Goal: Navigation & Orientation: Find specific page/section

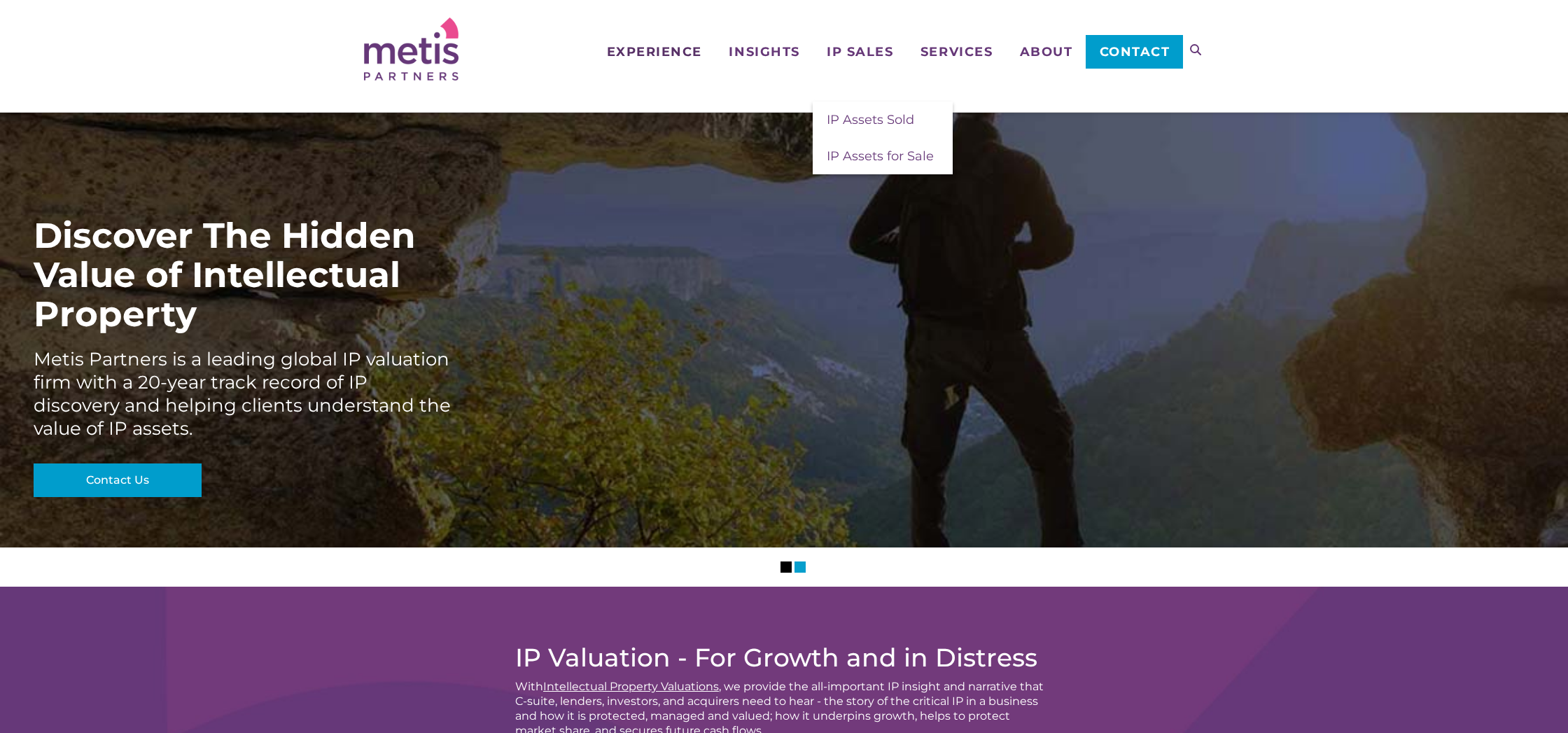
click at [670, 38] on link "Experience" at bounding box center [654, 29] width 122 height 58
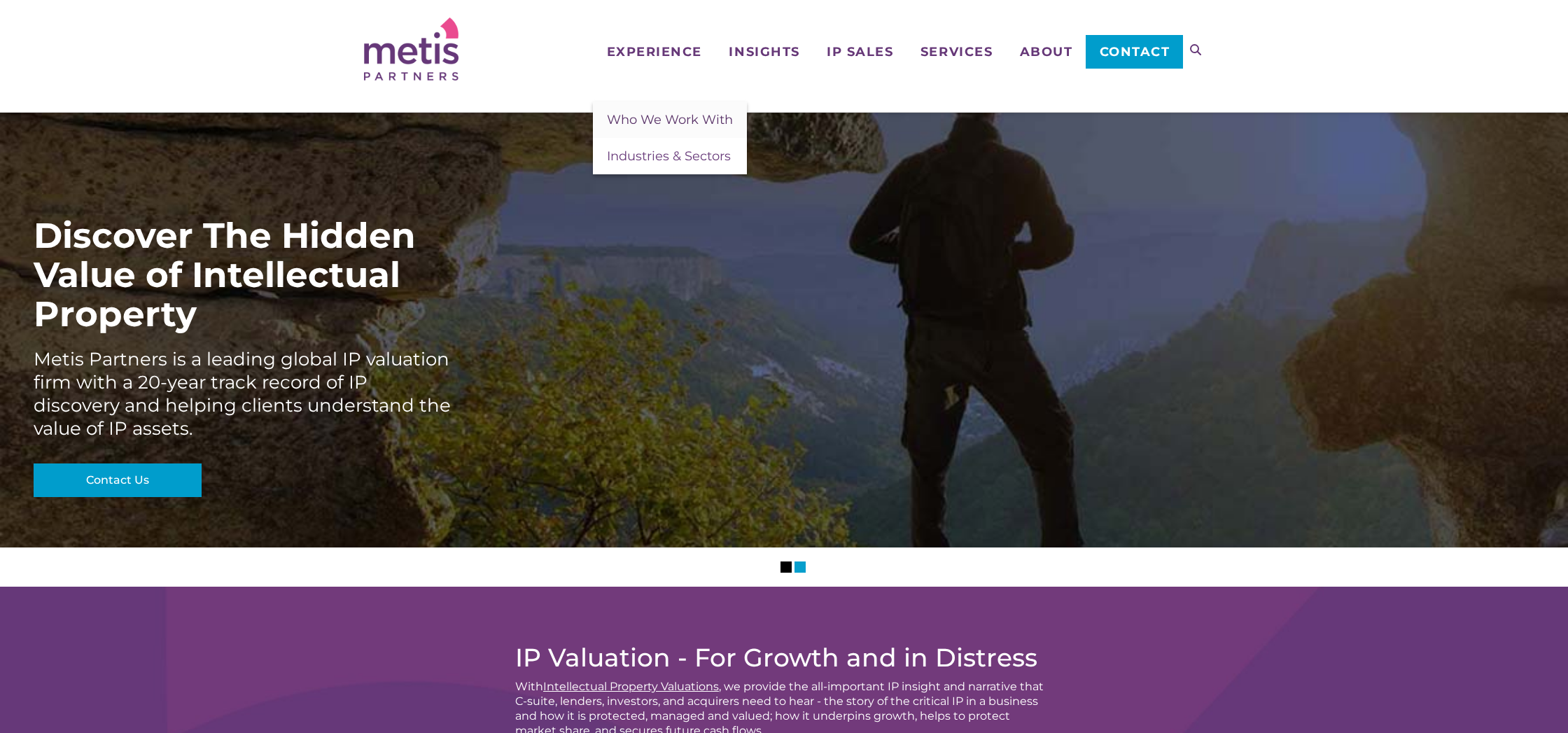
click at [670, 126] on span "Who We Work With" at bounding box center [670, 119] width 126 height 16
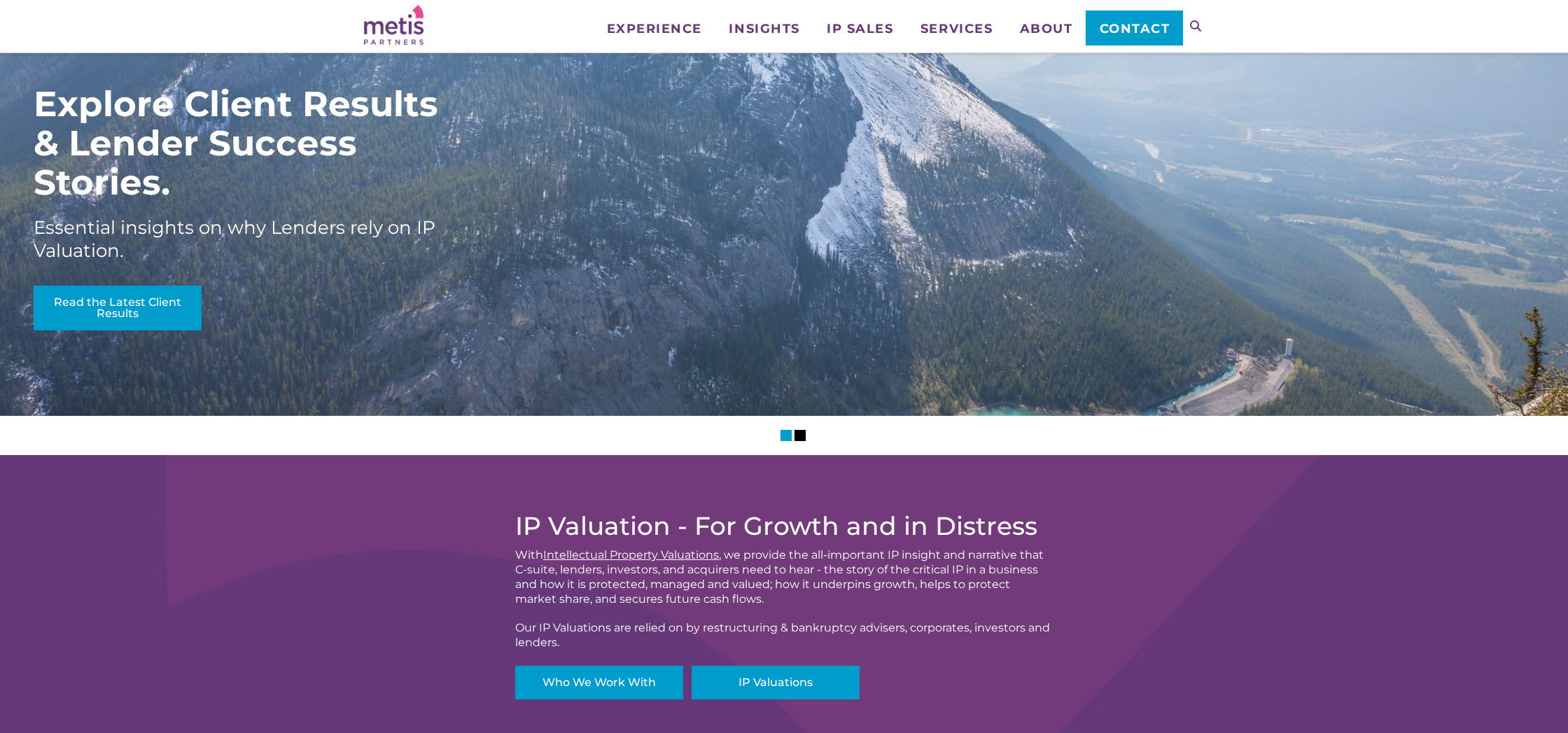
scroll to position [21, 0]
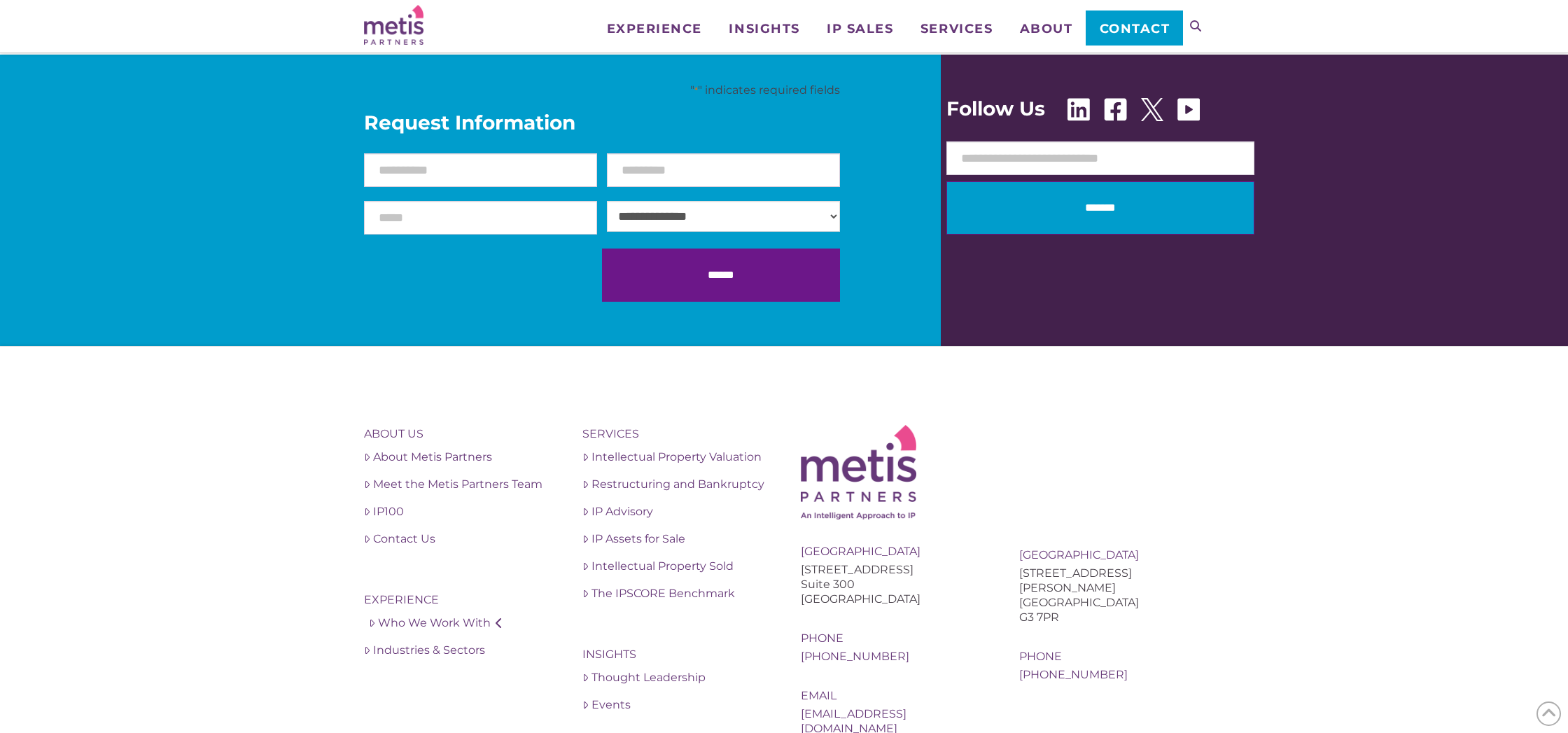
scroll to position [1363, 0]
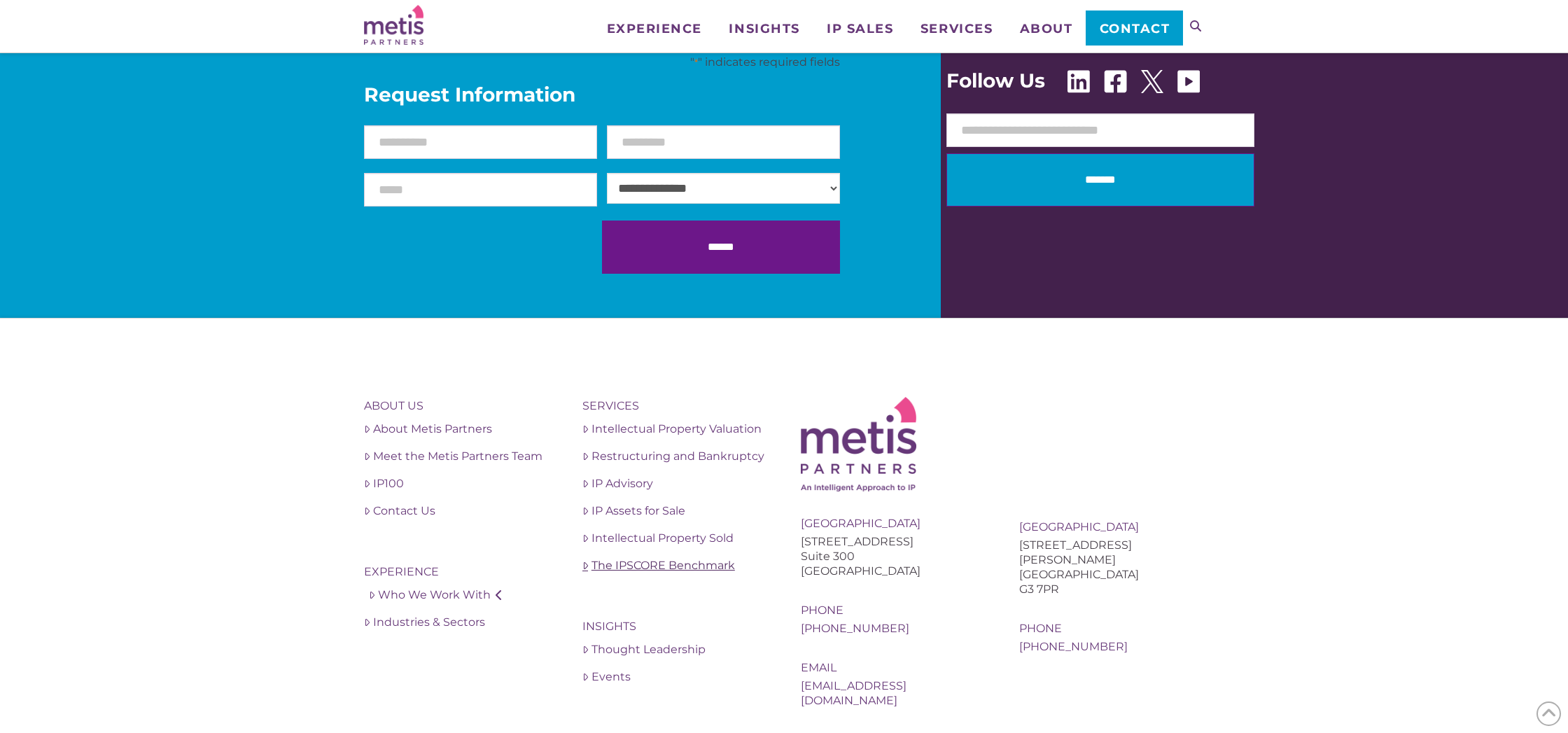
click at [688, 557] on link "The IPSCORE Benchmark" at bounding box center [674, 566] width 185 height 16
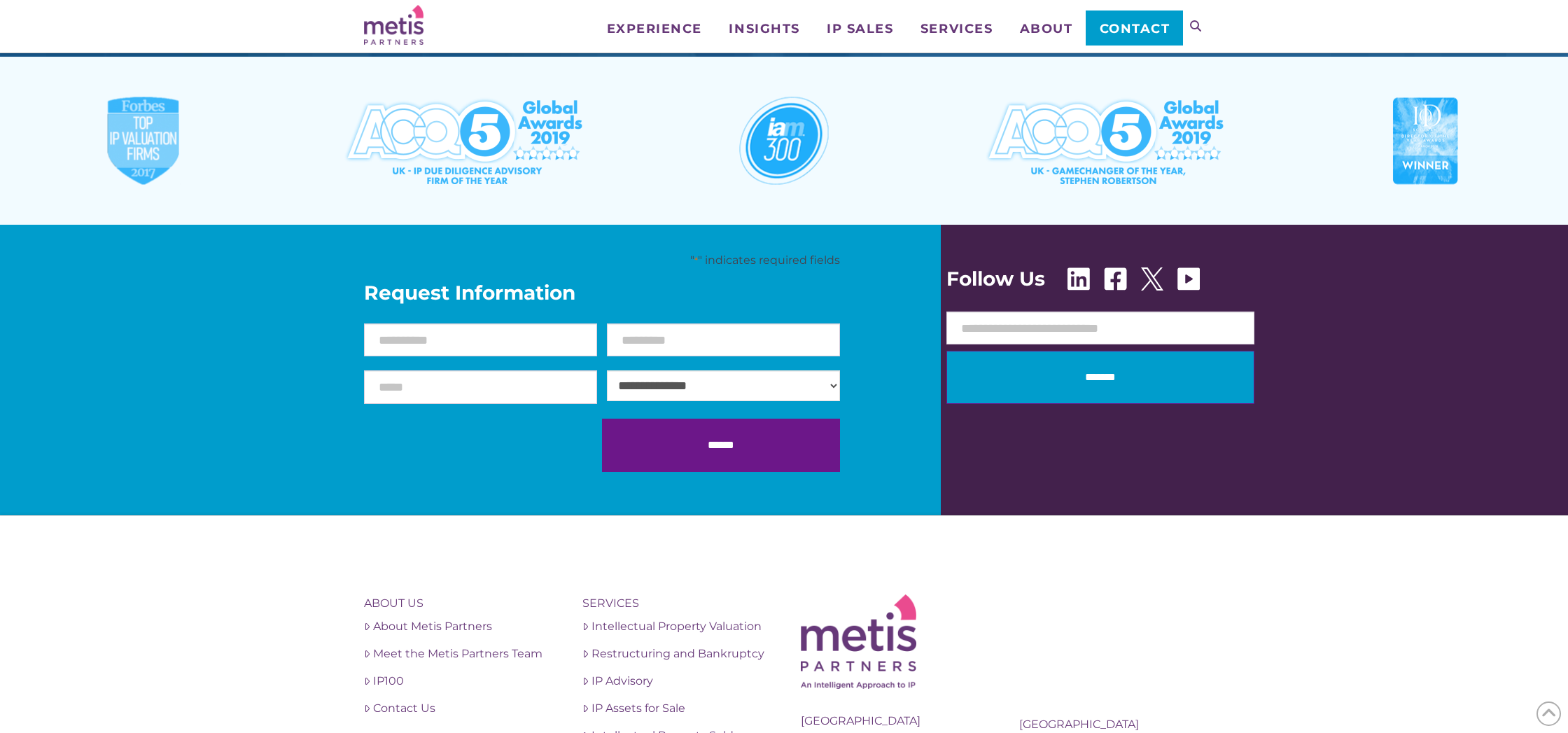
scroll to position [1990, 0]
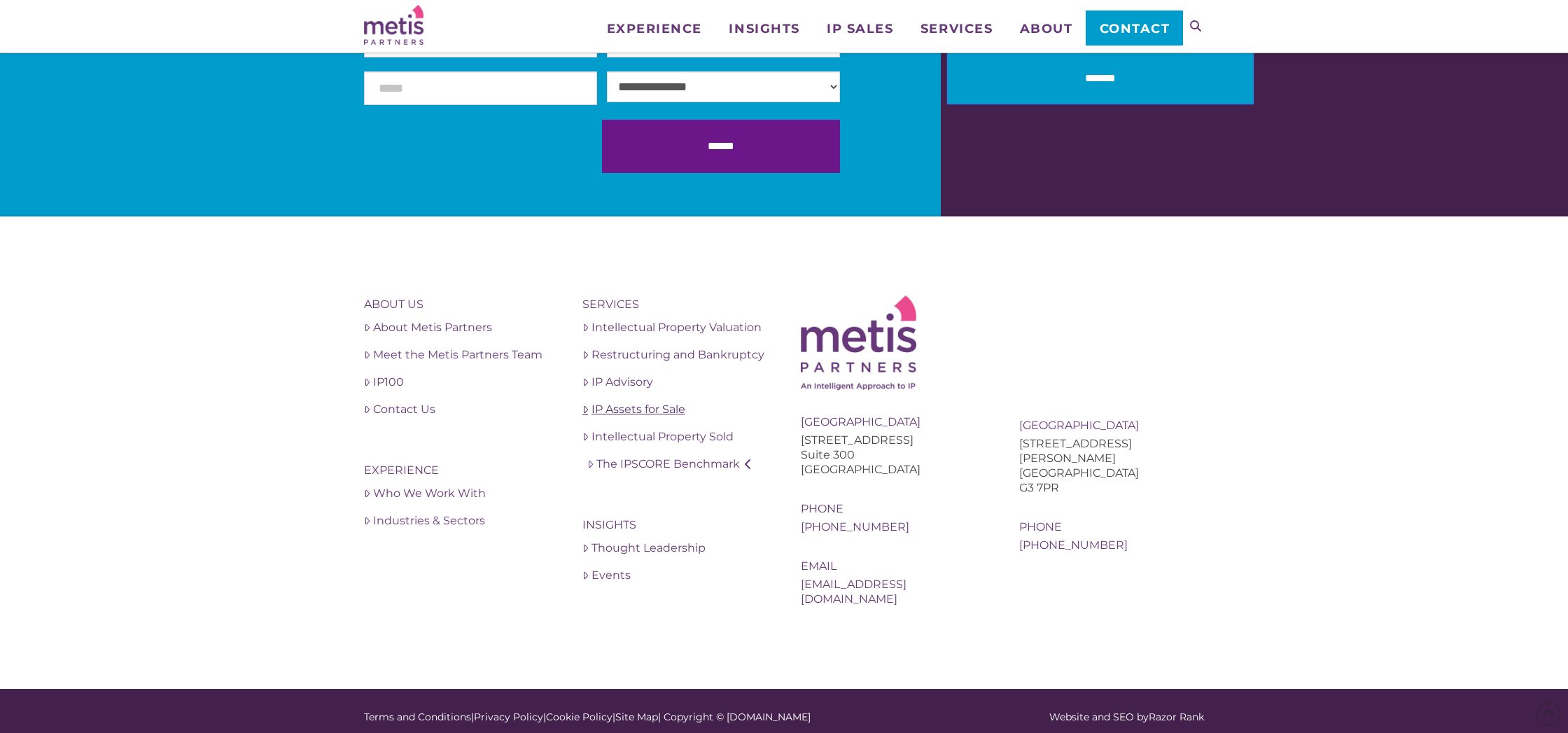
click at [587, 411] on icon at bounding box center [585, 410] width 6 height 11
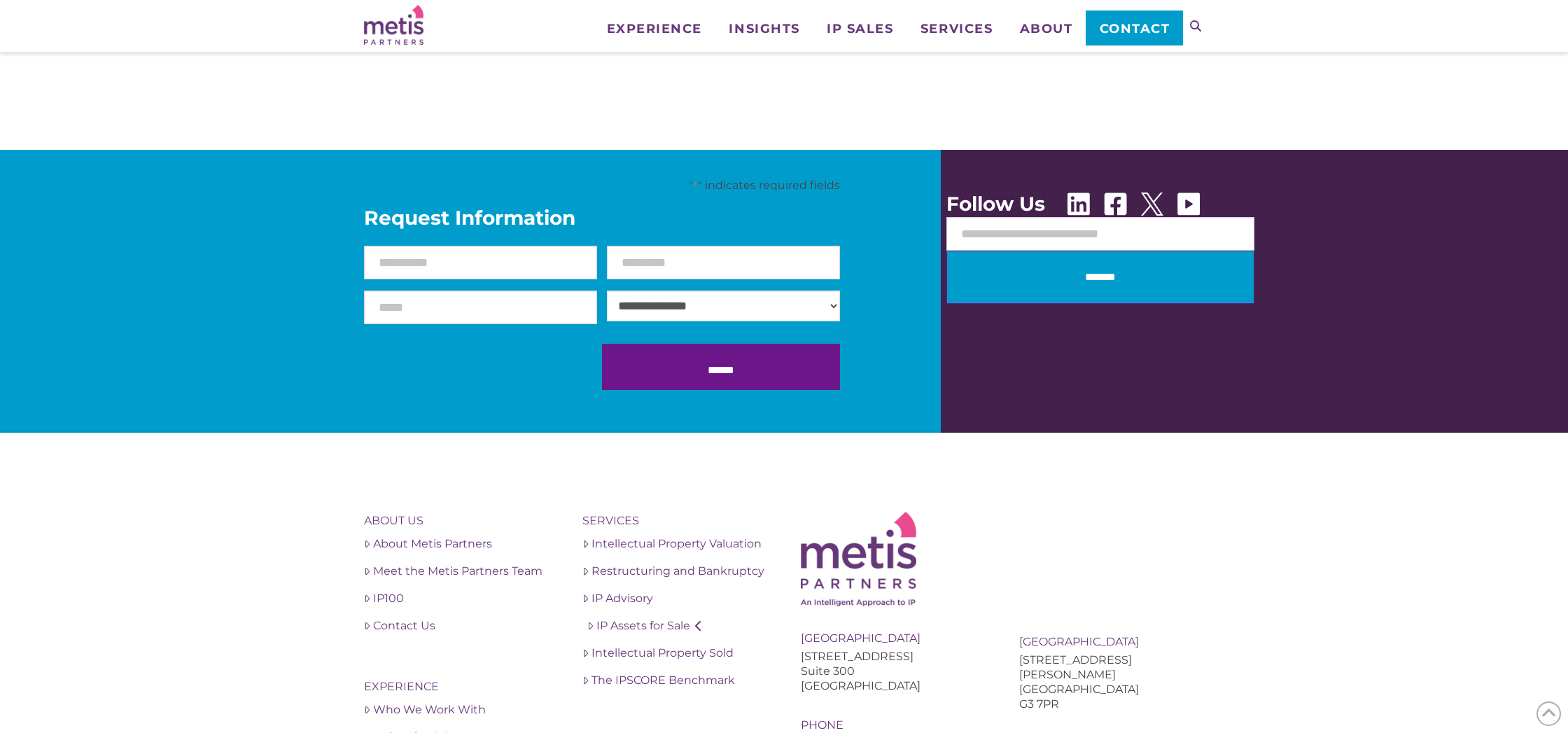
scroll to position [2061, 0]
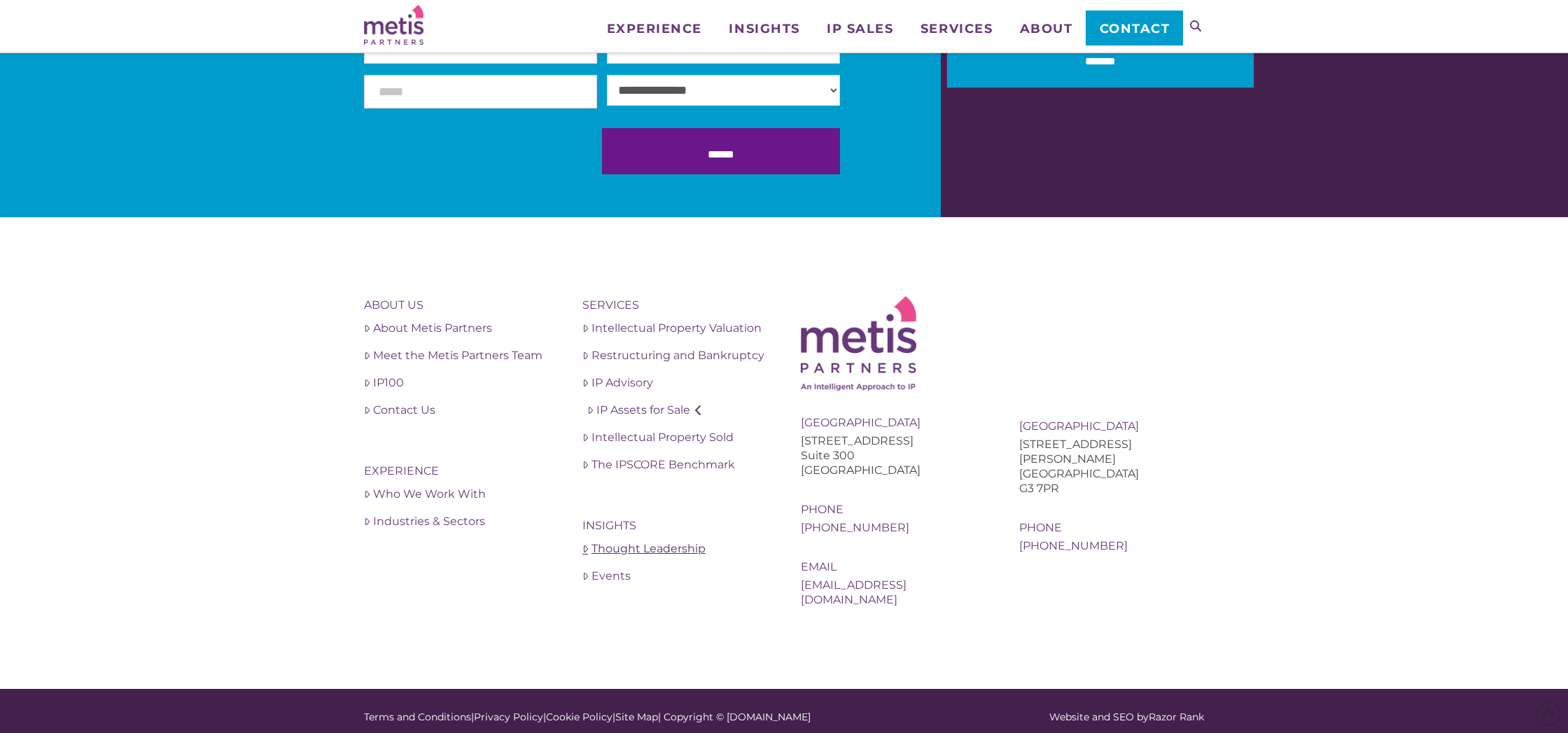
click at [688, 550] on link "Thought Leadership" at bounding box center [674, 549] width 185 height 16
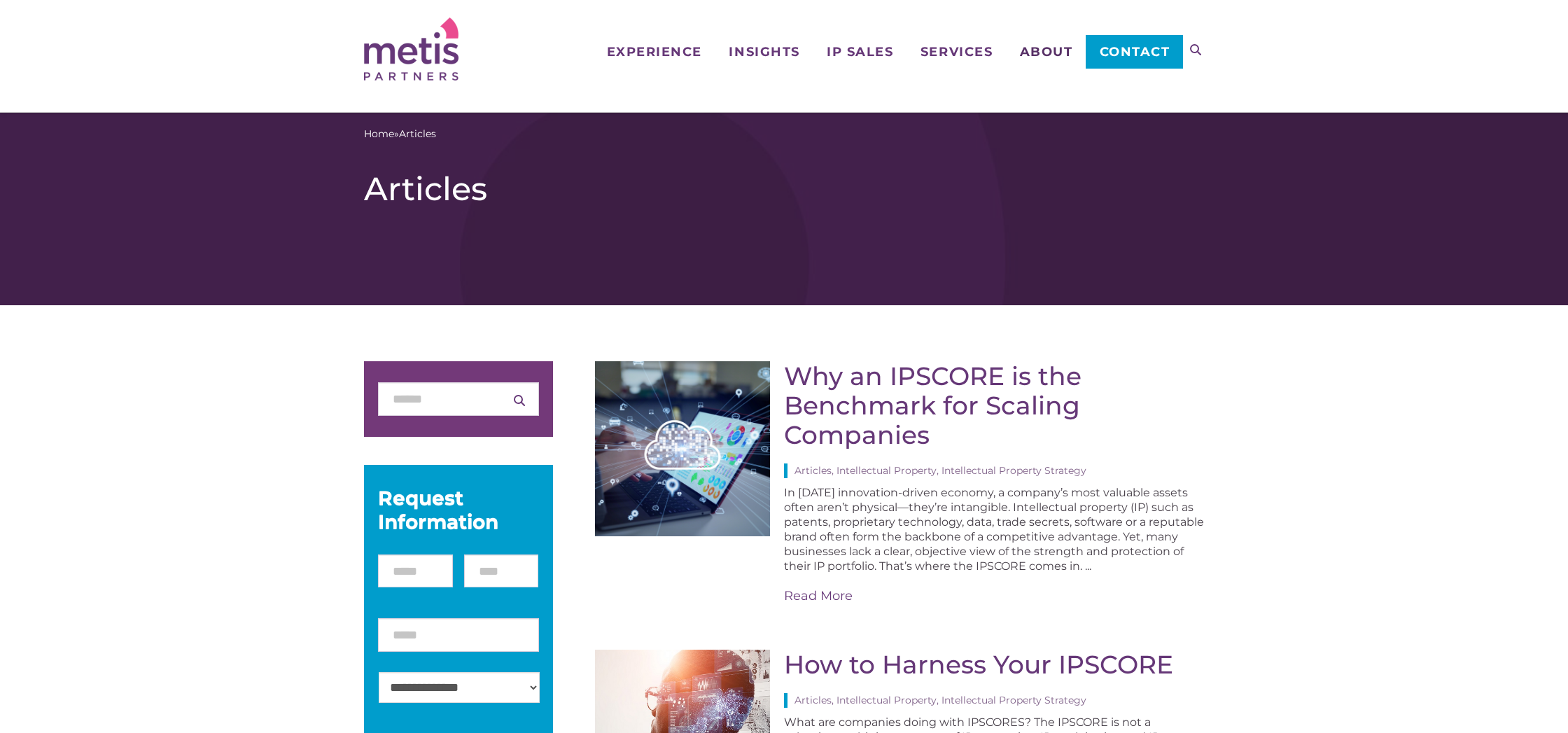
click at [1045, 48] on span "About" at bounding box center [1046, 51] width 53 height 12
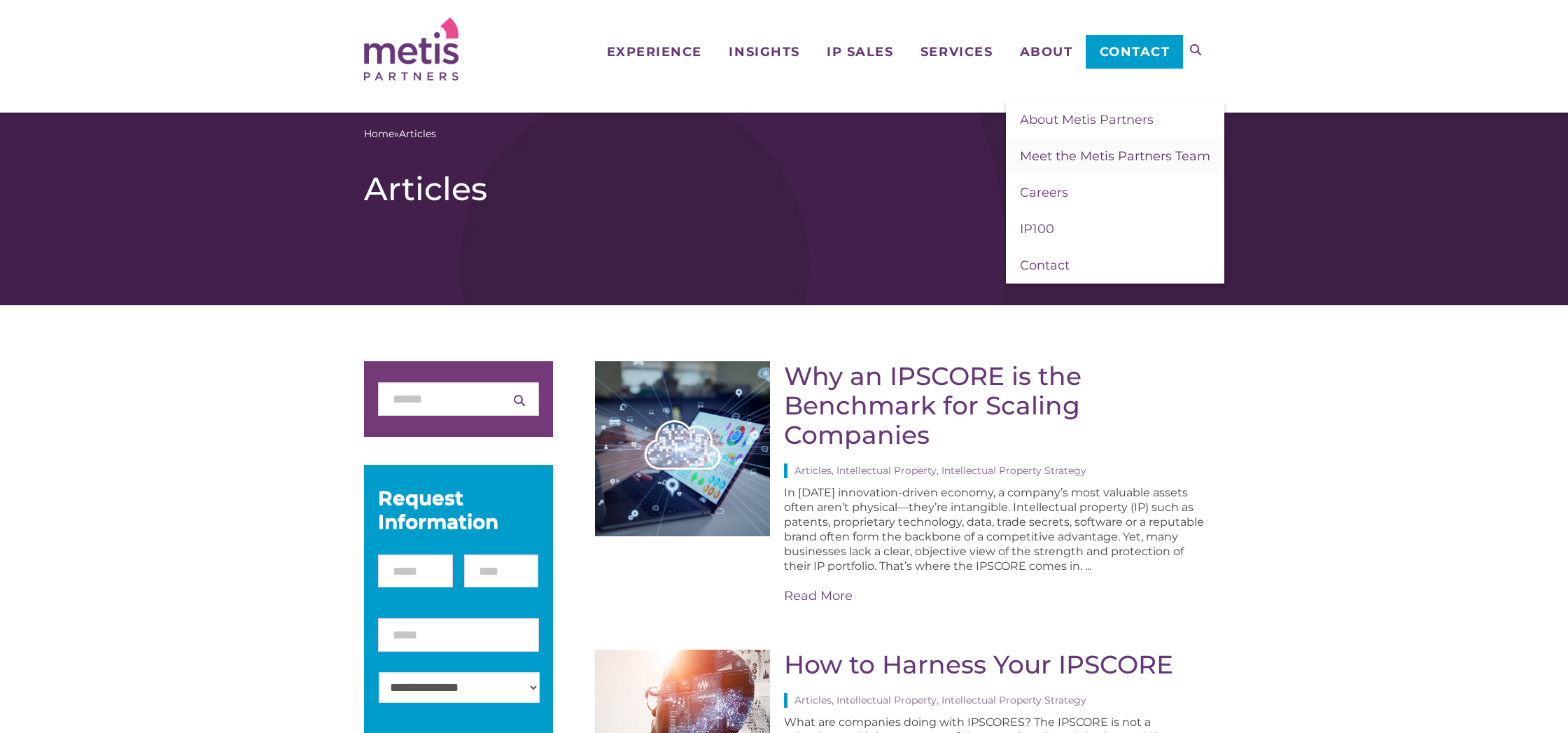
click at [1052, 154] on span "Meet the Metis Partners Team" at bounding box center [1115, 156] width 190 height 16
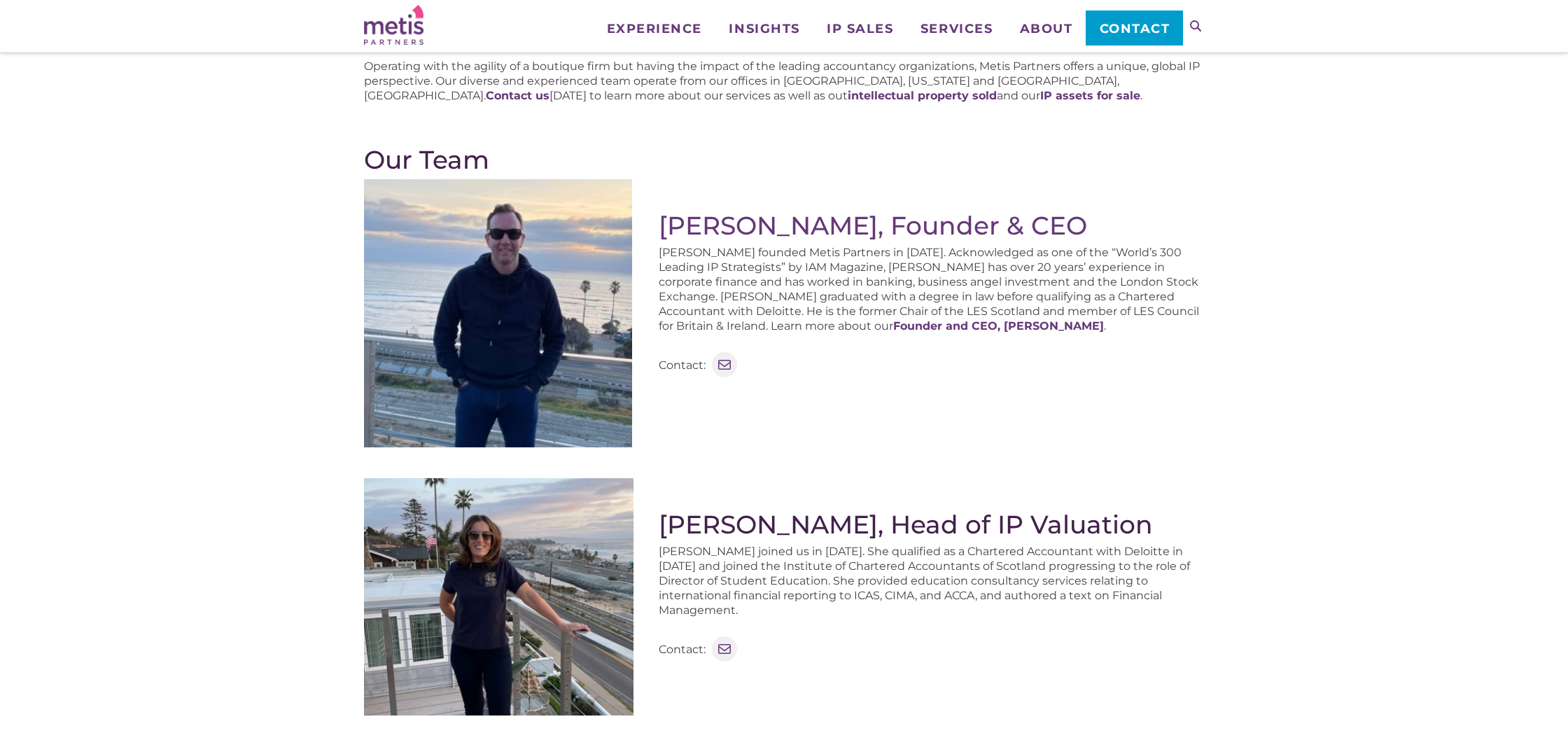
scroll to position [210, 0]
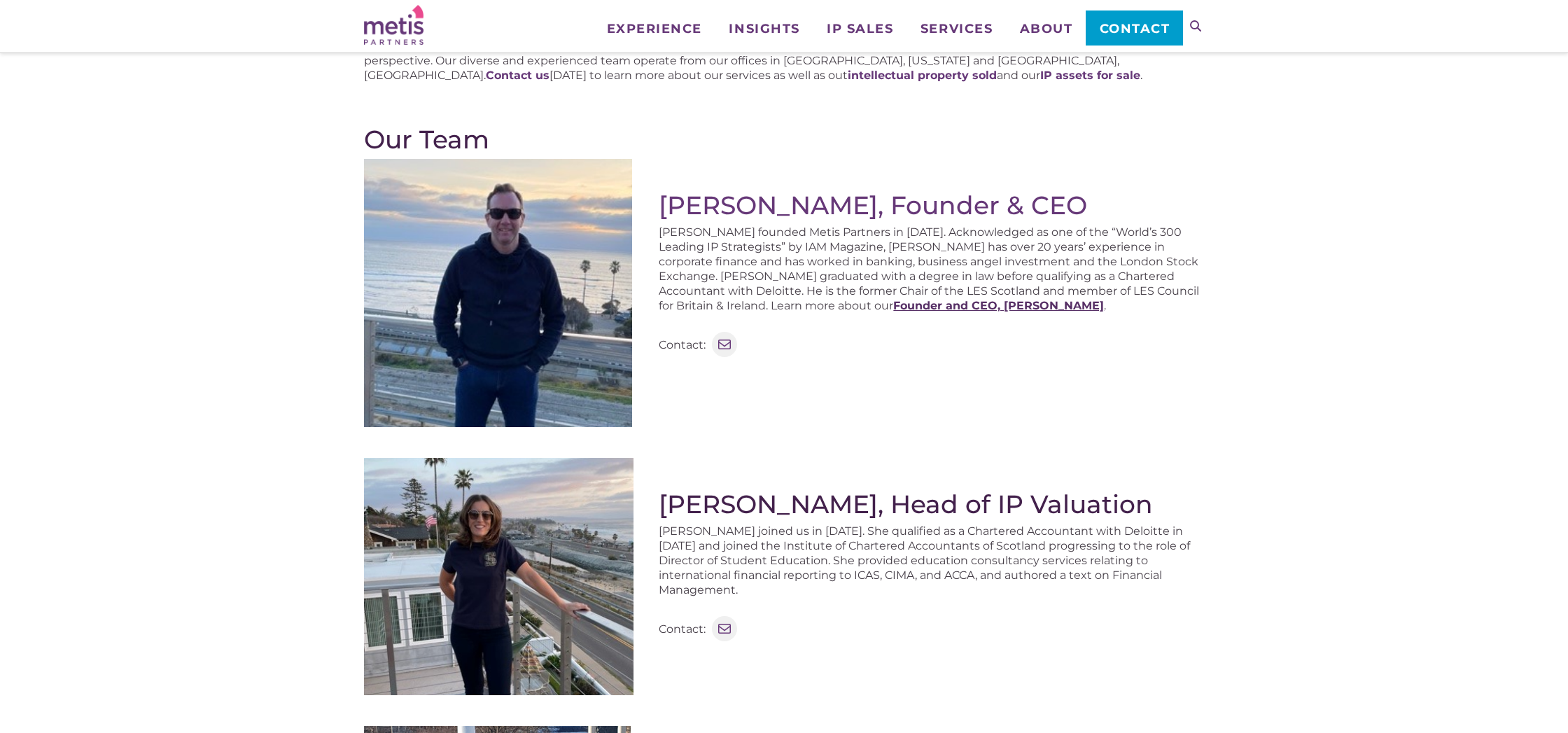
click at [894, 310] on strong "Founder and CEO, [PERSON_NAME]" at bounding box center [999, 305] width 211 height 13
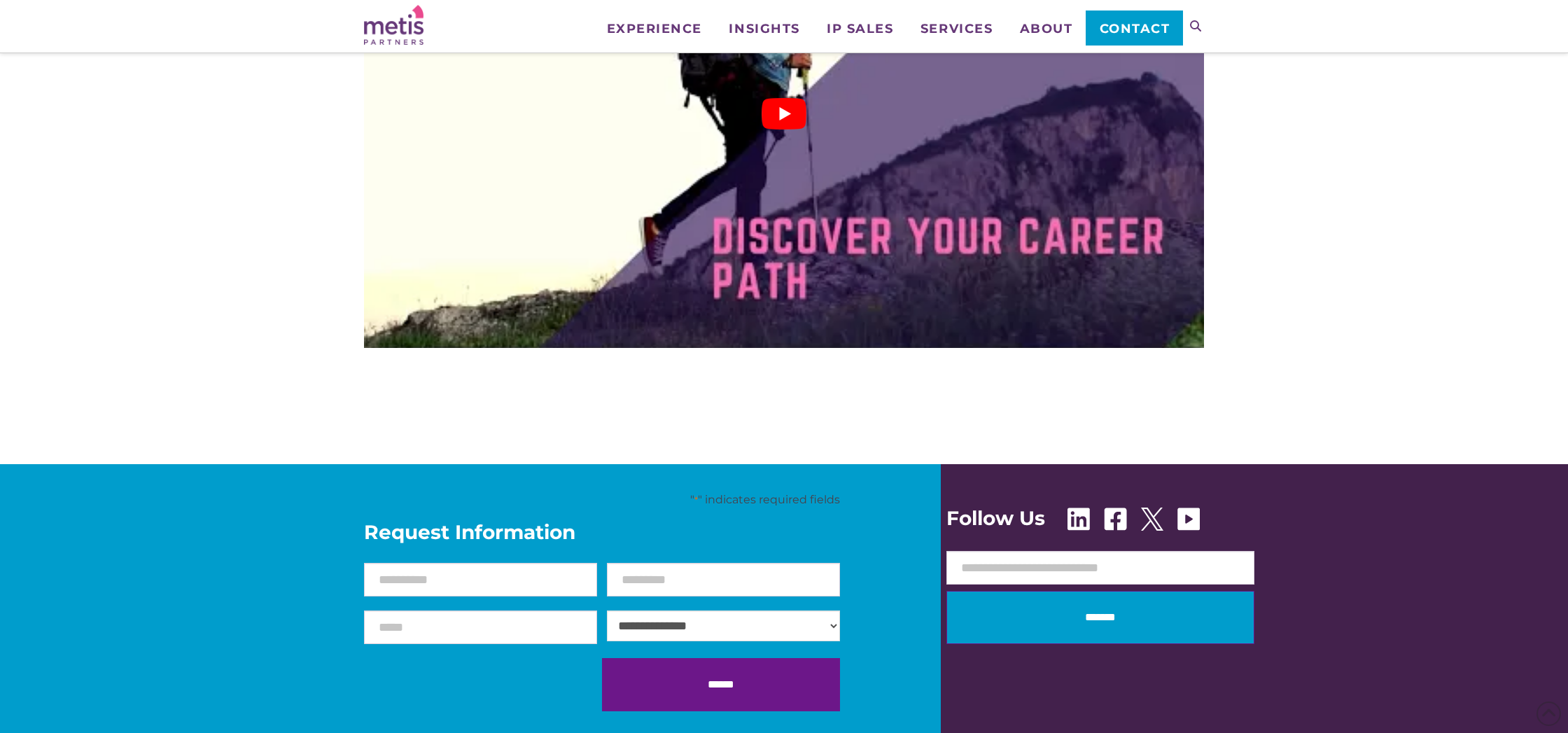
scroll to position [1574, 0]
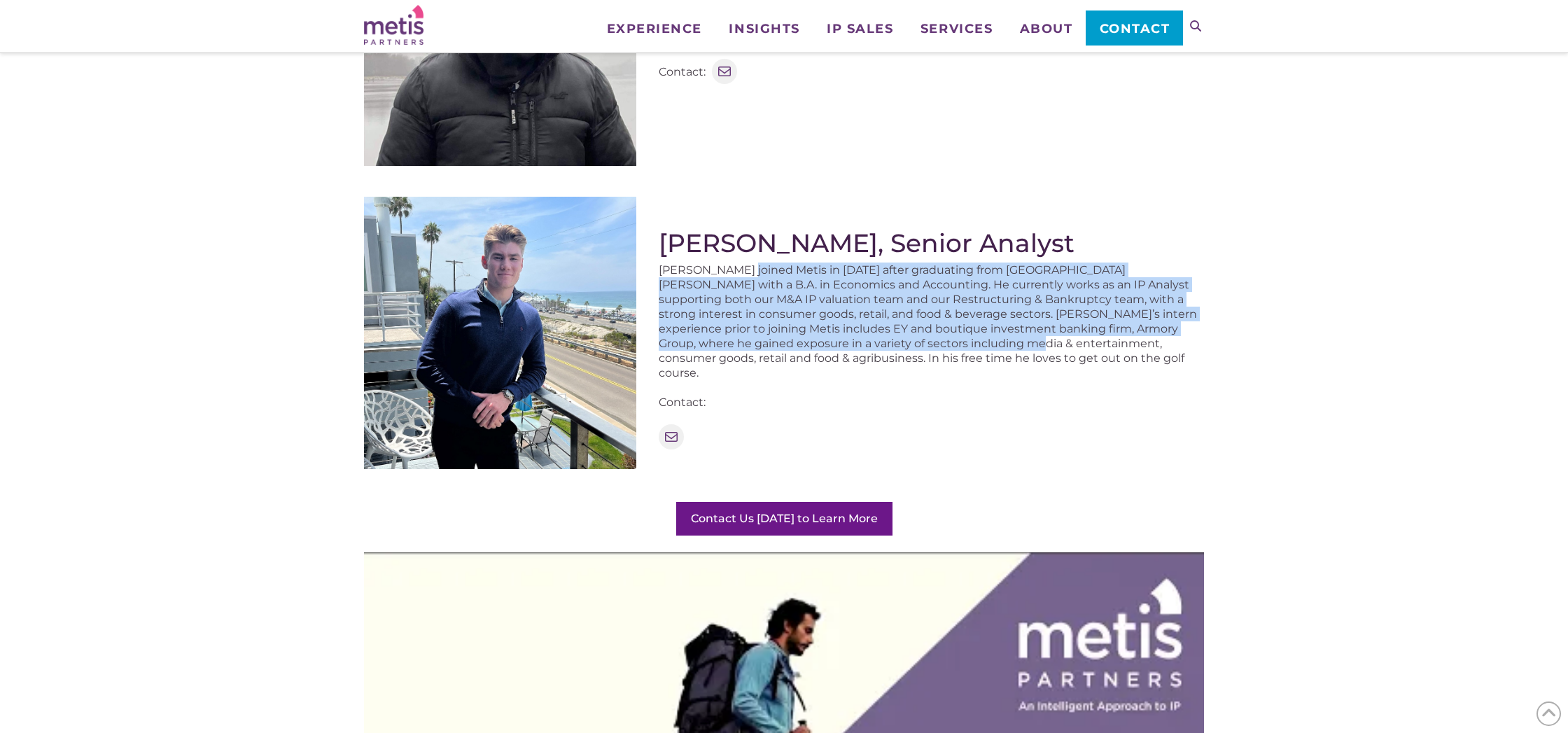
drag, startPoint x: 747, startPoint y: 277, endPoint x: 949, endPoint y: 335, distance: 210.2
click at [949, 337] on p "Matthew joined Metis in 2023 after graduating from UC Santa Barbara with a B.A.…" at bounding box center [931, 321] width 546 height 117
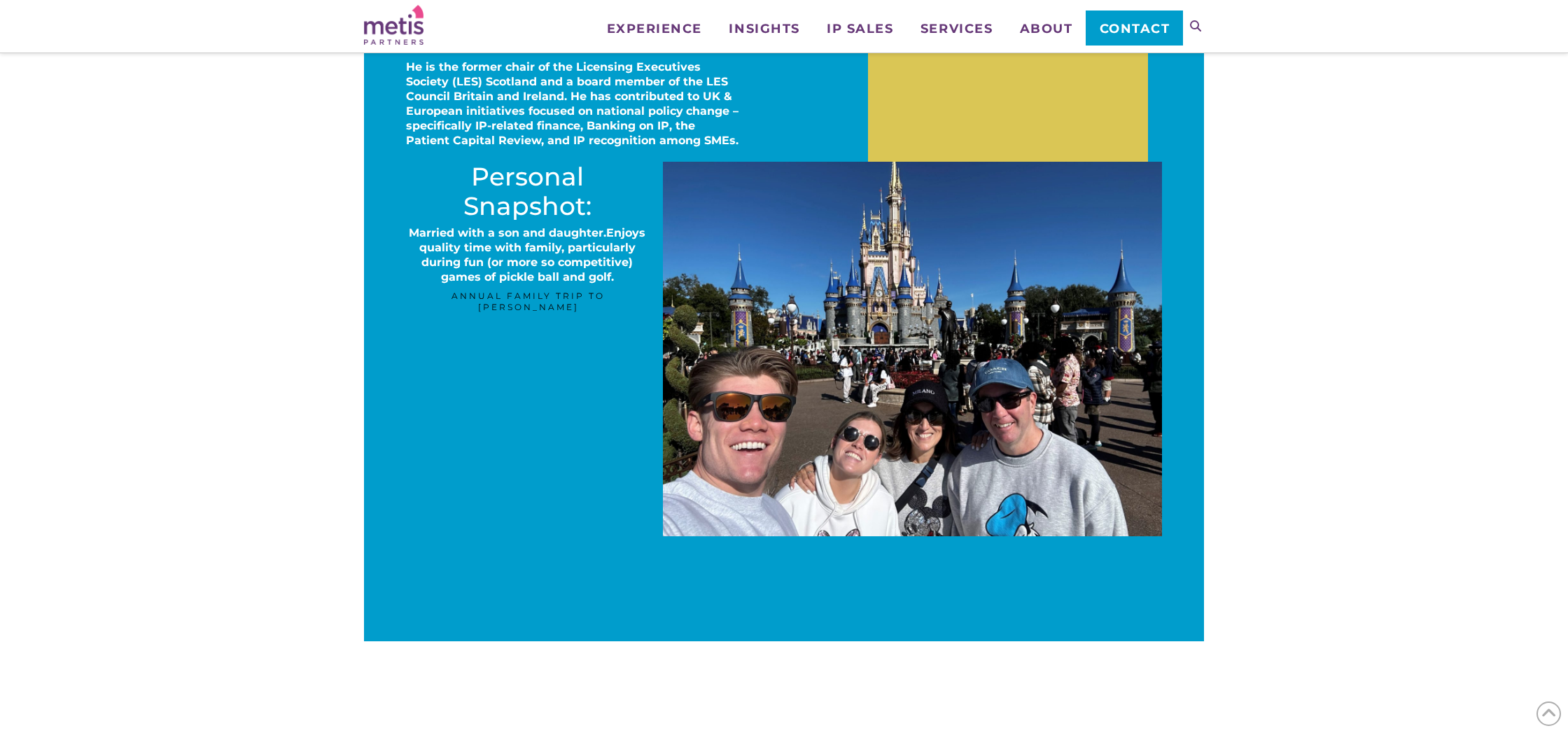
scroll to position [909, 0]
